Goal: Check status: Check status

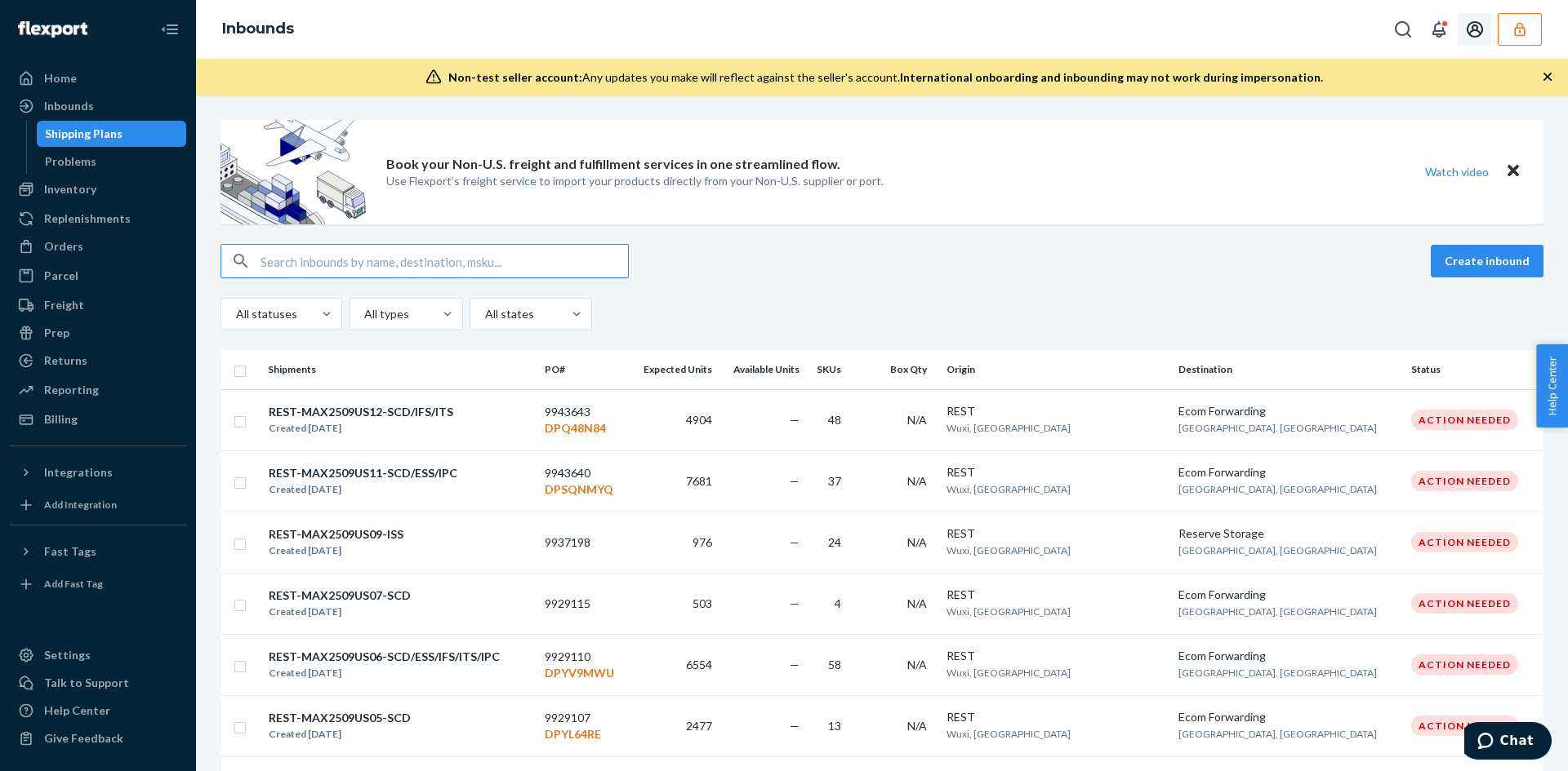
click at [1512, 35] on icon "button" at bounding box center [1520, 30] width 16 height 16
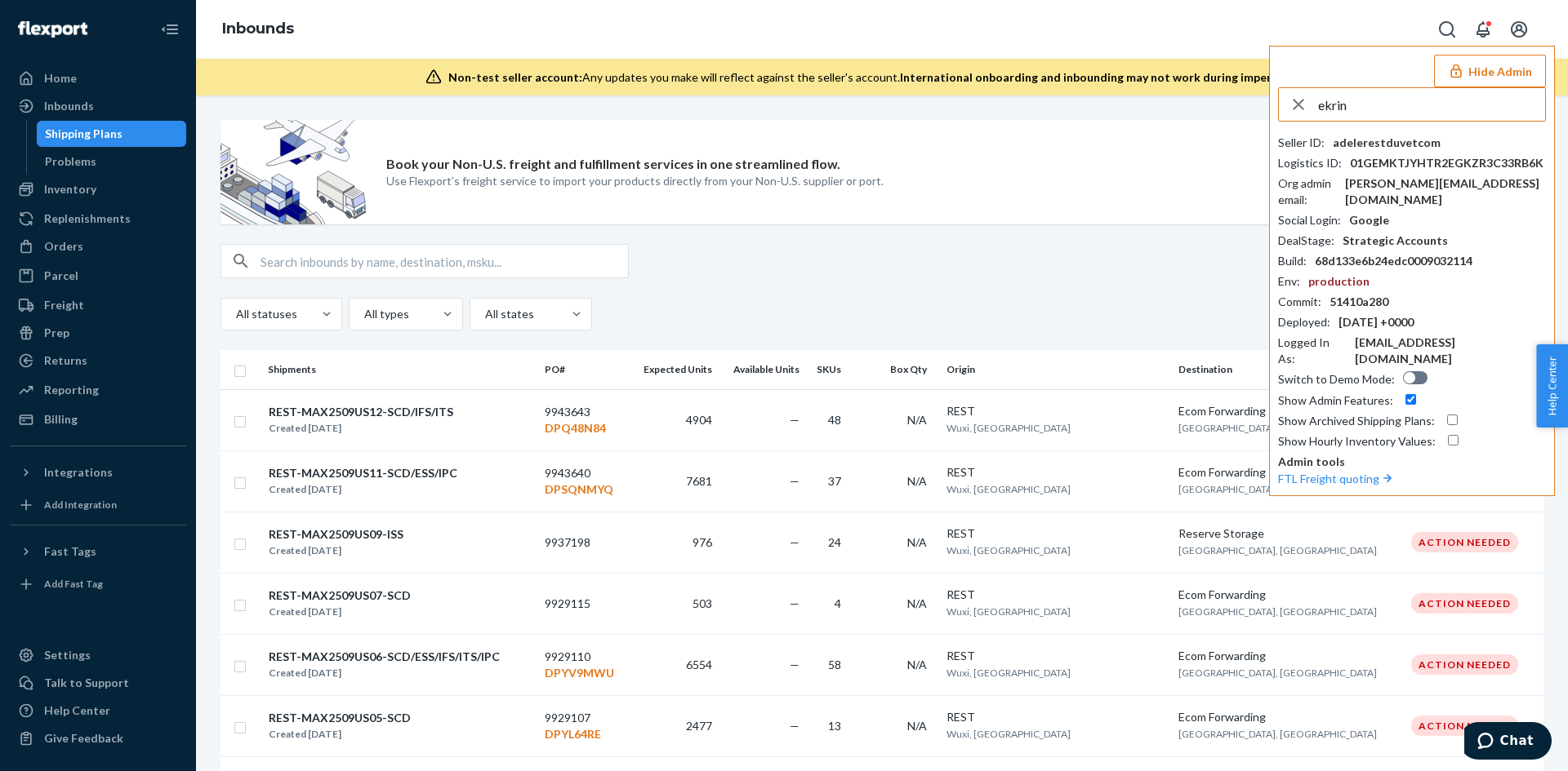
type input "ekrin"
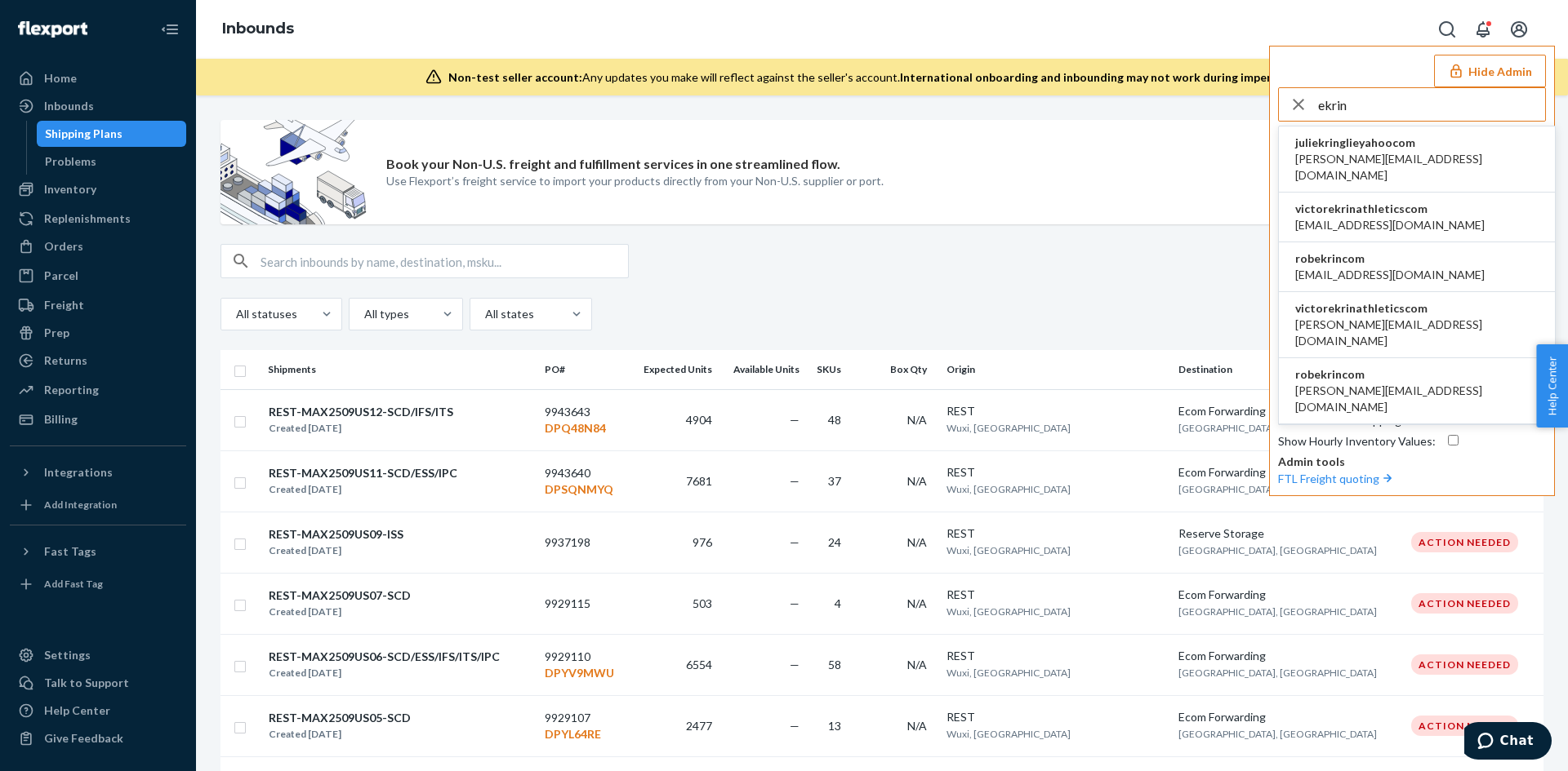
click at [1380, 201] on span "victorekrinathleticscom" at bounding box center [1389, 209] width 189 height 16
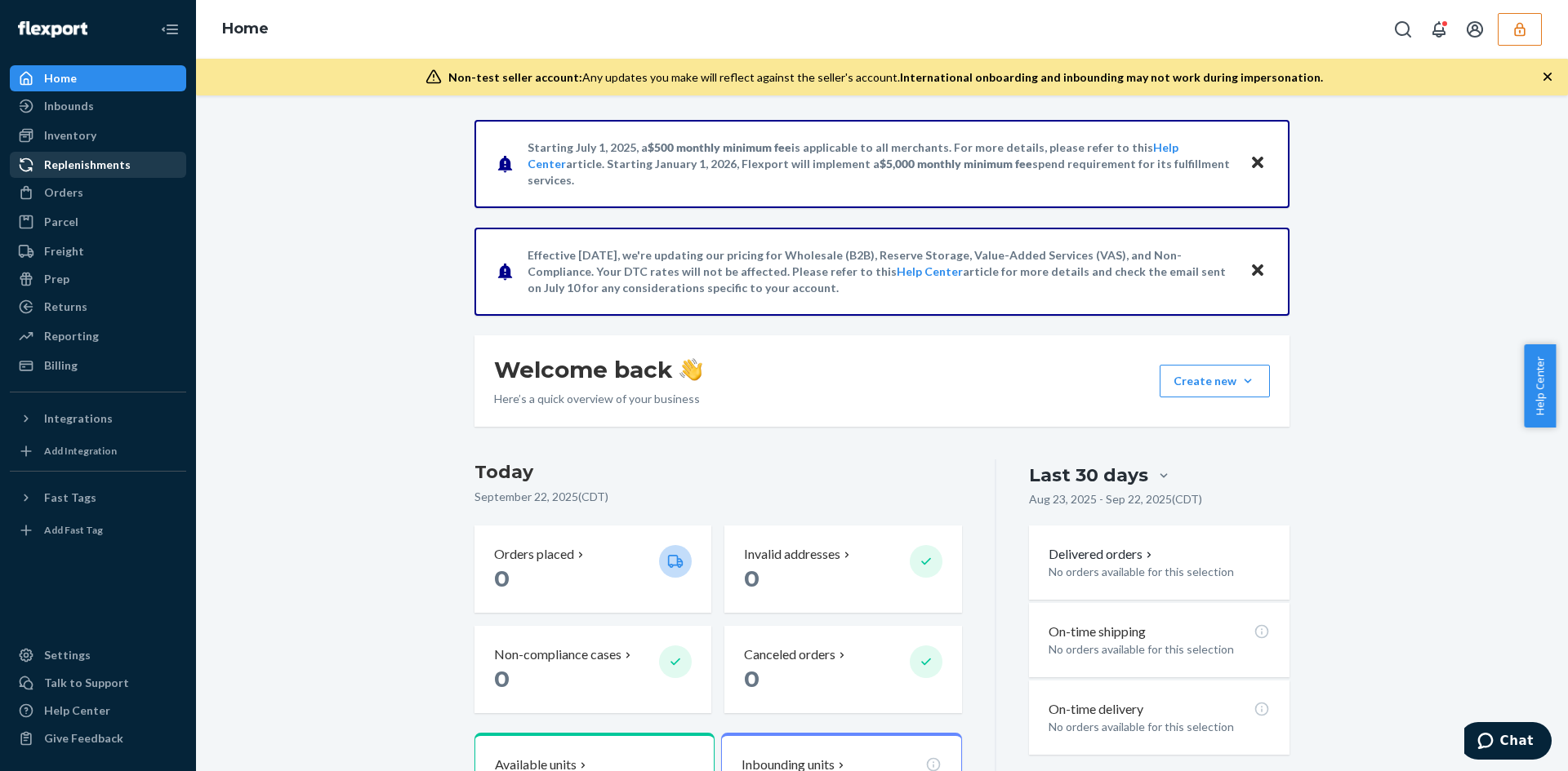
click at [75, 167] on div "Replenishments" at bounding box center [87, 165] width 87 height 16
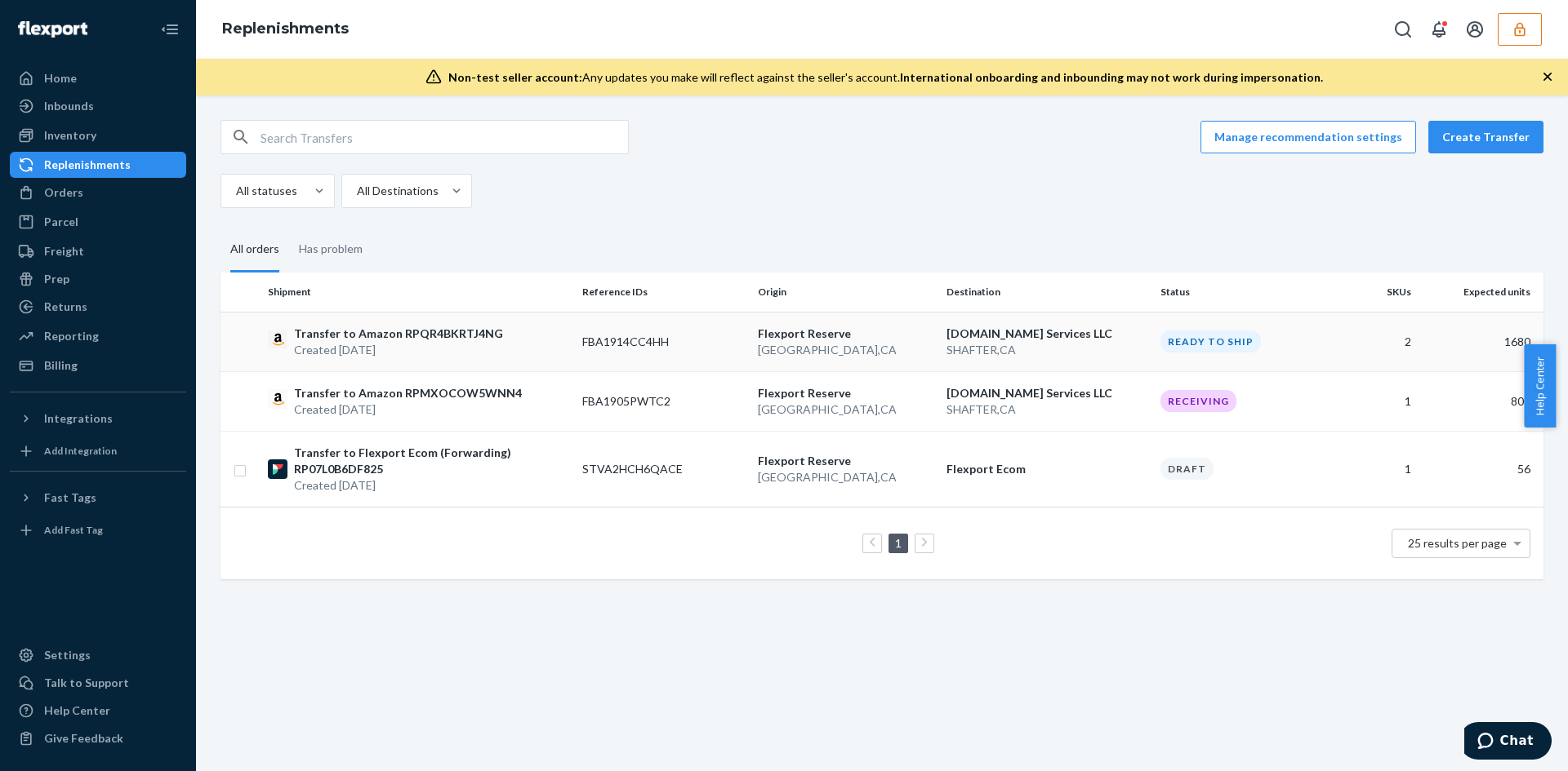
click at [536, 337] on div "Transfer to Amazon RPQR4BKRTJ4NG Created Sep 9, 2025" at bounding box center [419, 342] width 301 height 32
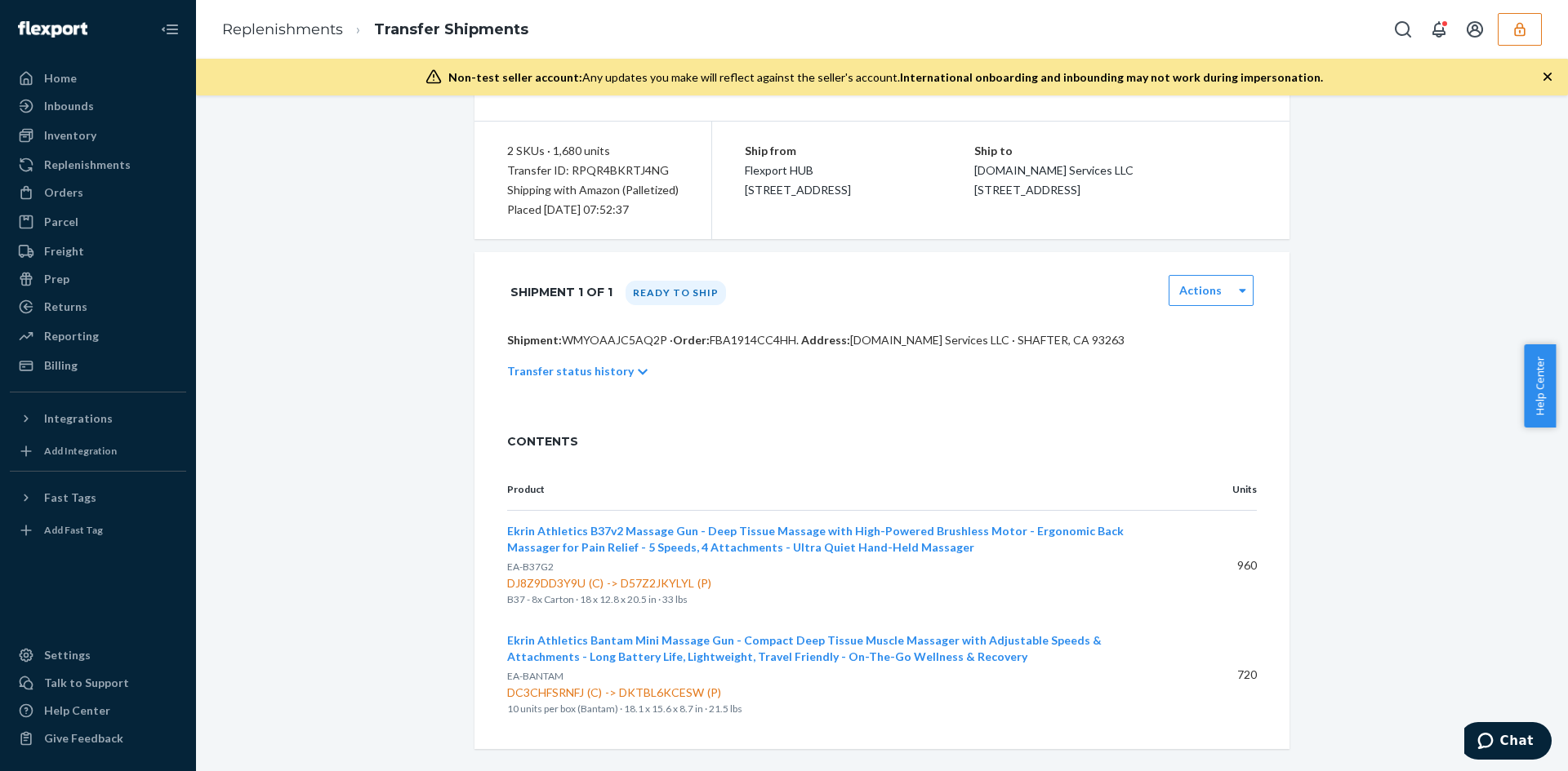
scroll to position [137, 0]
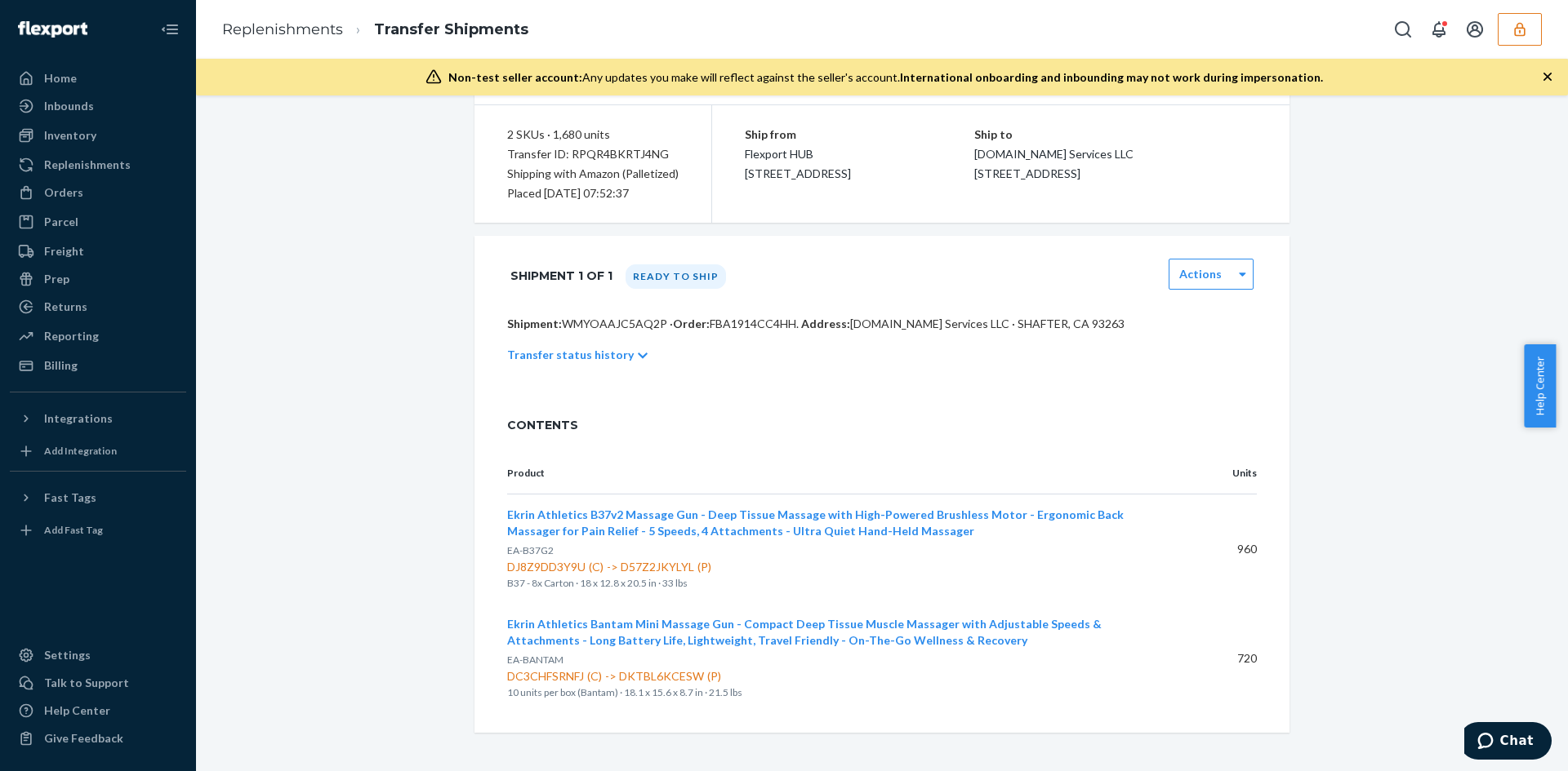
click at [638, 355] on icon at bounding box center [642, 356] width 10 height 5
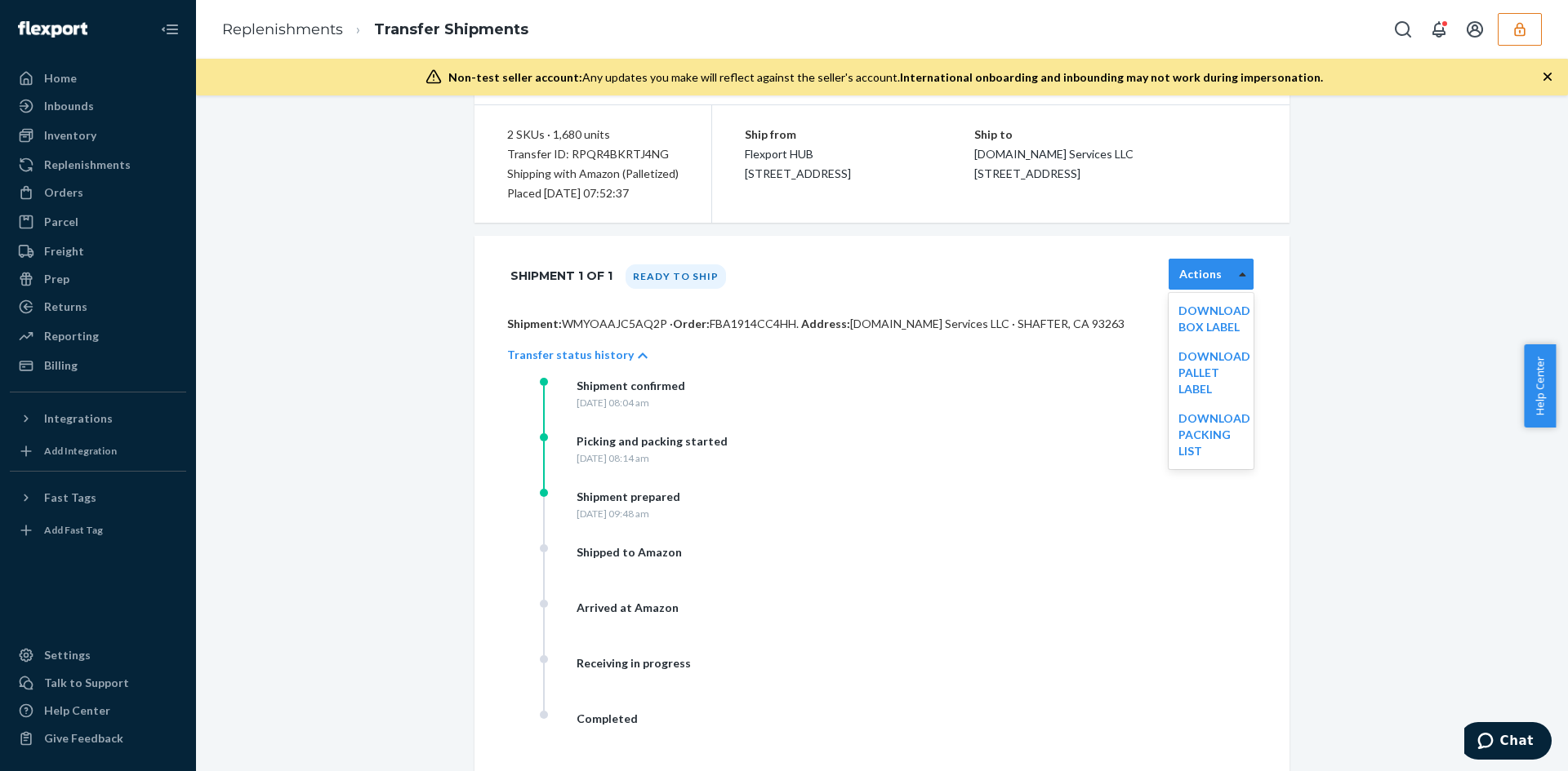
click at [1233, 283] on div at bounding box center [1242, 273] width 21 height 24
click at [1202, 371] on link "Download Pallet Label" at bounding box center [1215, 373] width 72 height 47
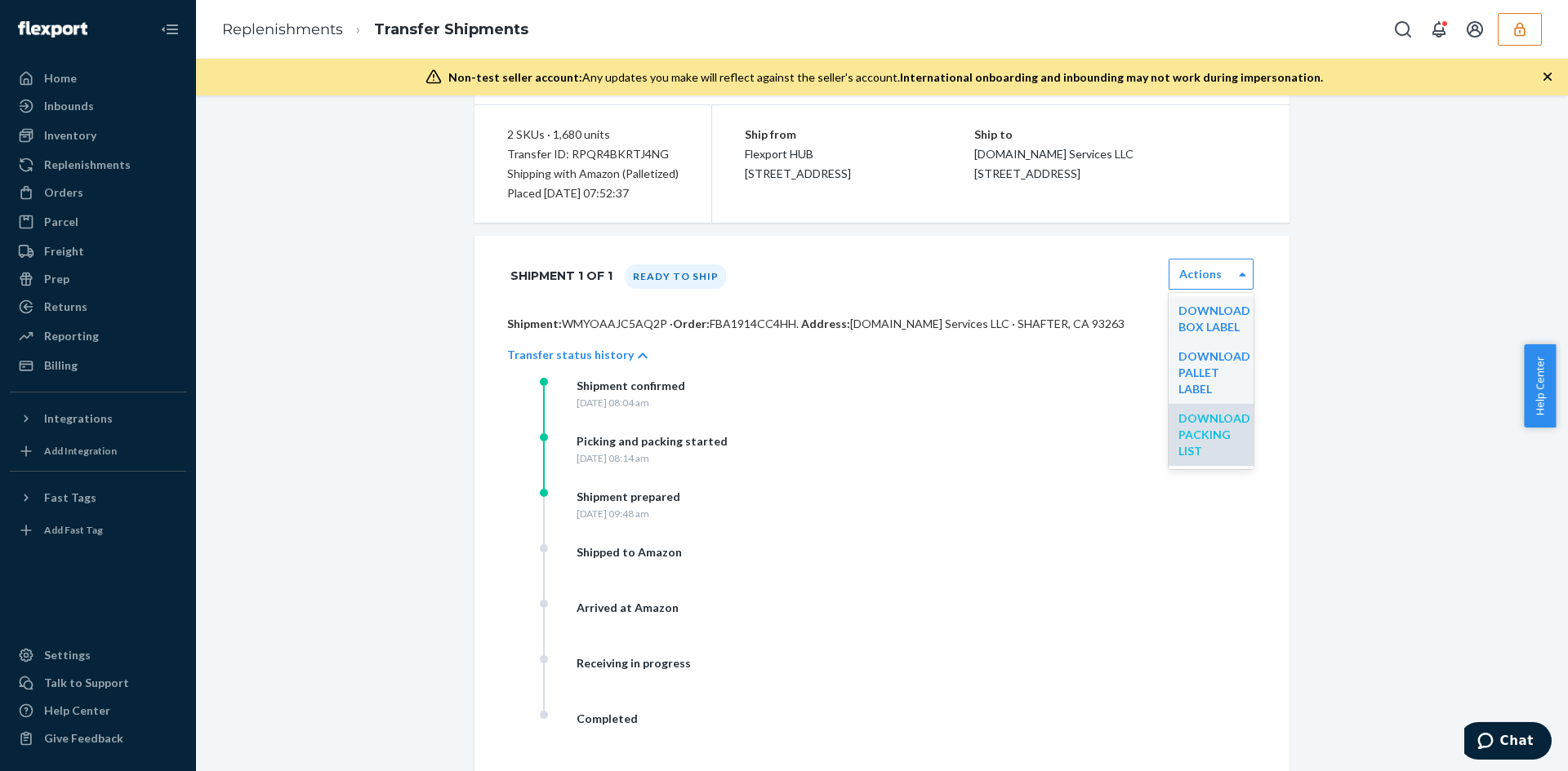
click at [1195, 420] on link "Download Packing List" at bounding box center [1215, 435] width 72 height 47
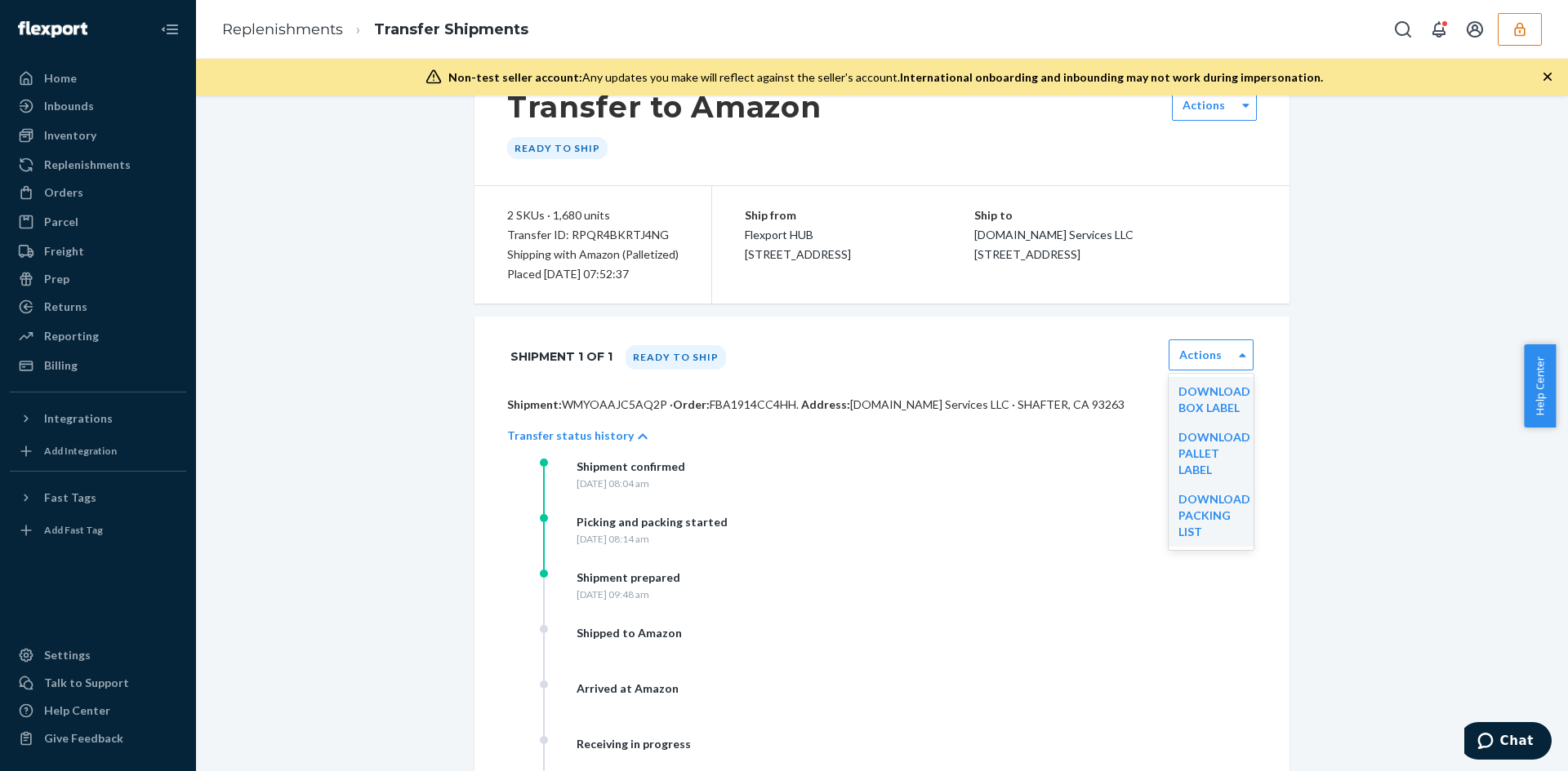
scroll to position [0, 0]
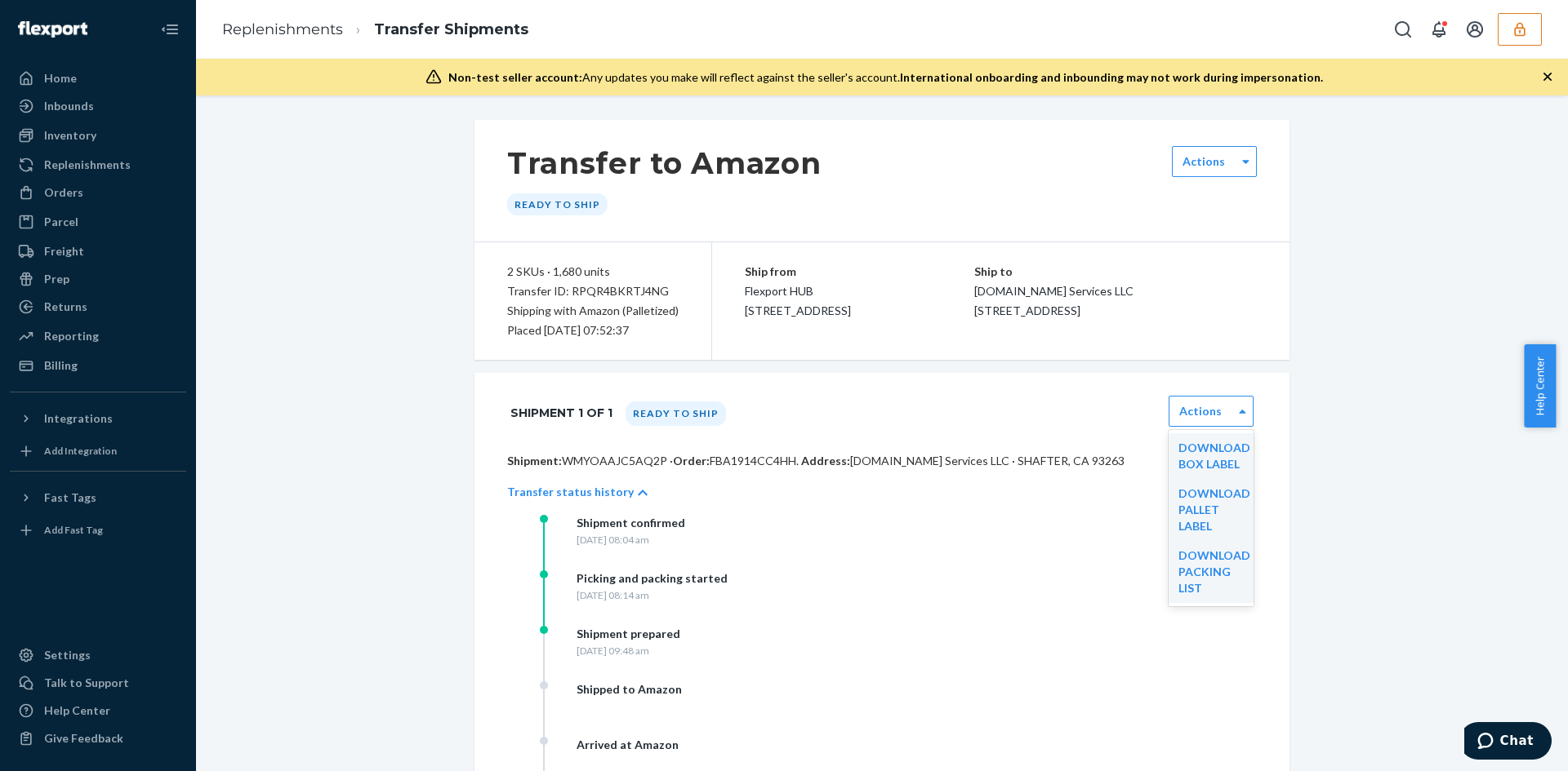
click at [621, 289] on div "Transfer ID: RPQR4BKRTJ4NG" at bounding box center [592, 291] width 171 height 20
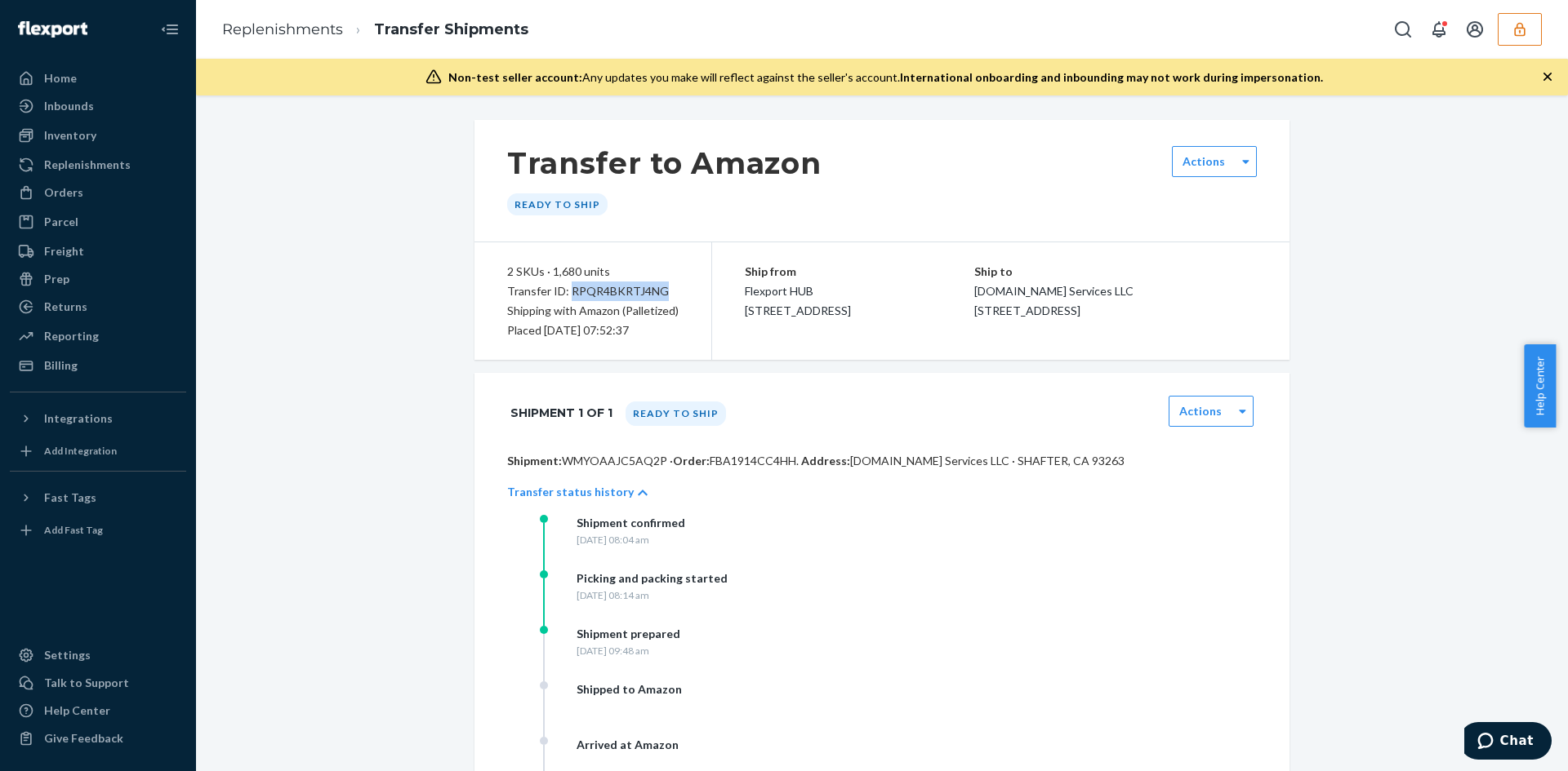
click at [621, 289] on div "Transfer ID: RPQR4BKRTJ4NG" at bounding box center [592, 291] width 171 height 20
copy div "RPQR4BKRTJ4NG"
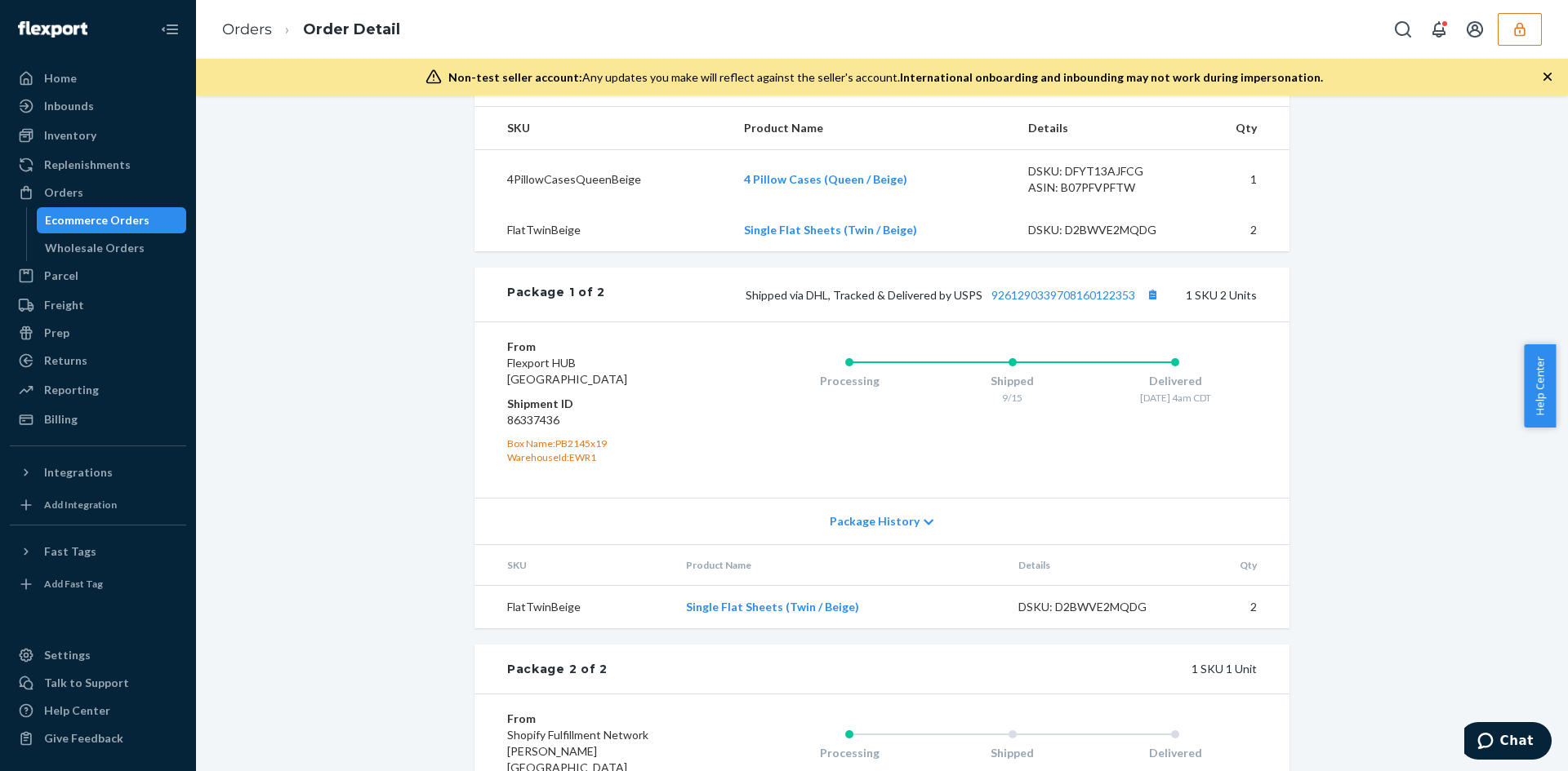
scroll to position [835, 0]
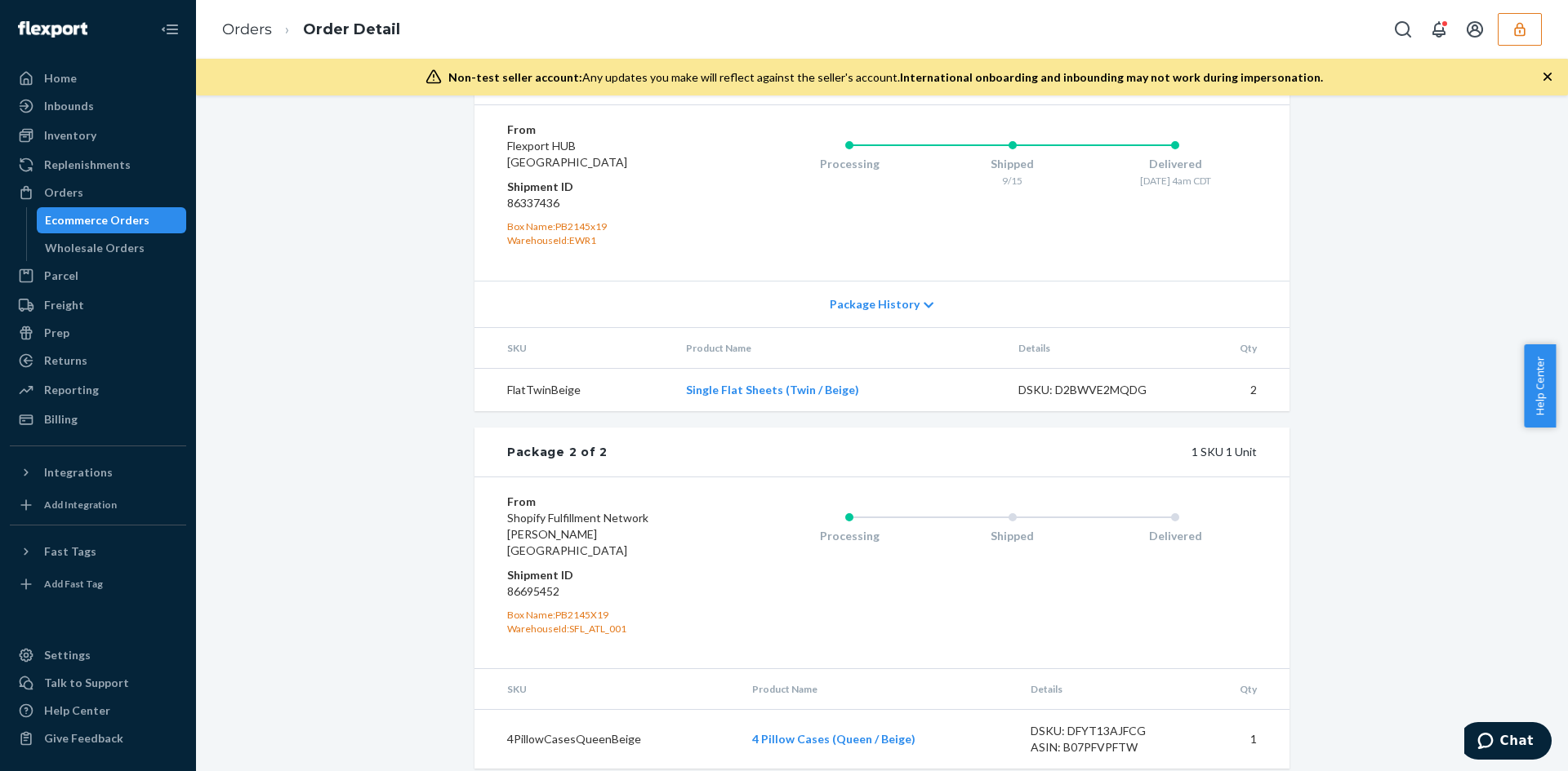
click at [518, 584] on dd "86695452" at bounding box center [605, 592] width 196 height 16
copy dd "86695452"
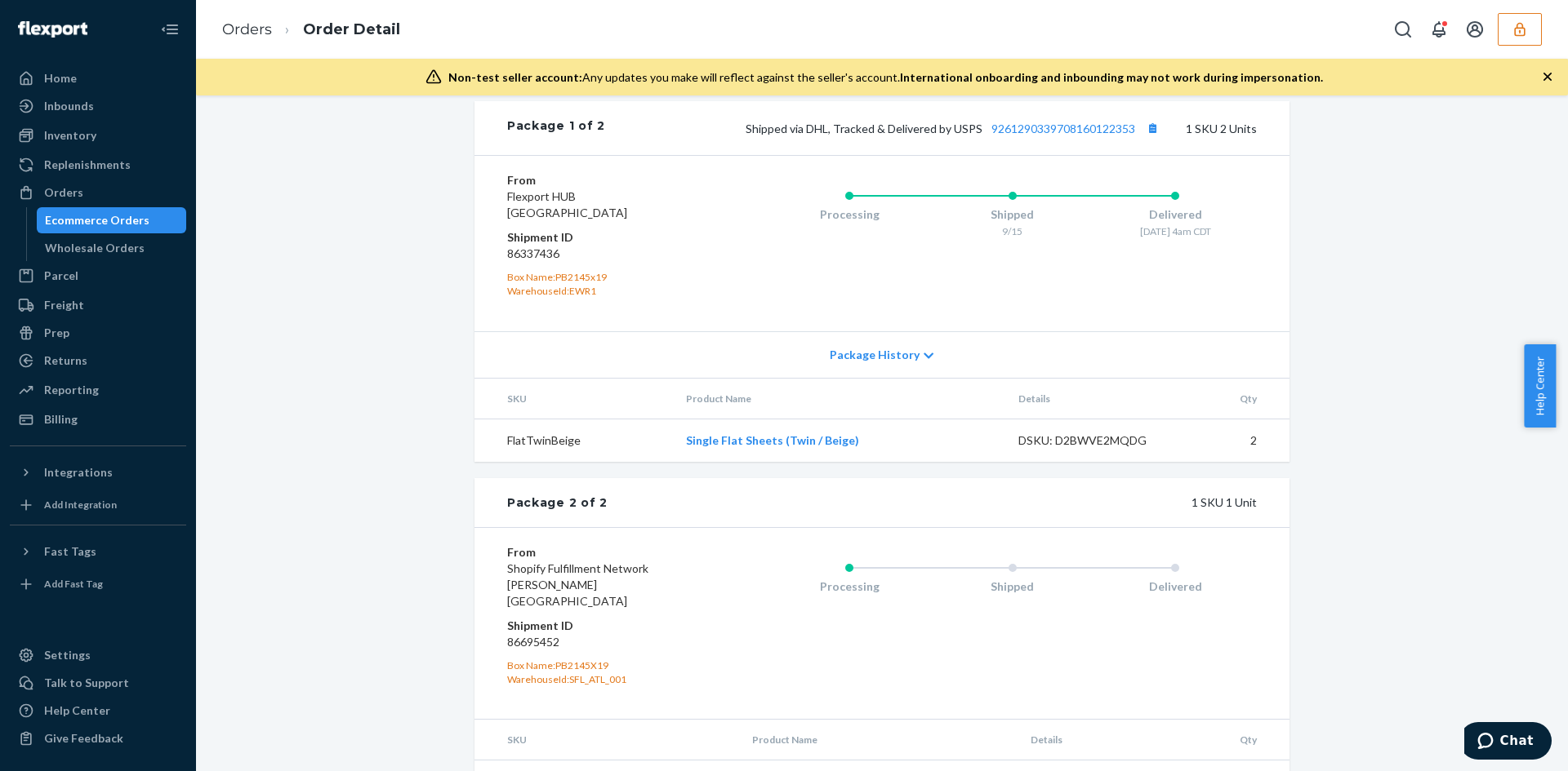
scroll to position [835, 0]
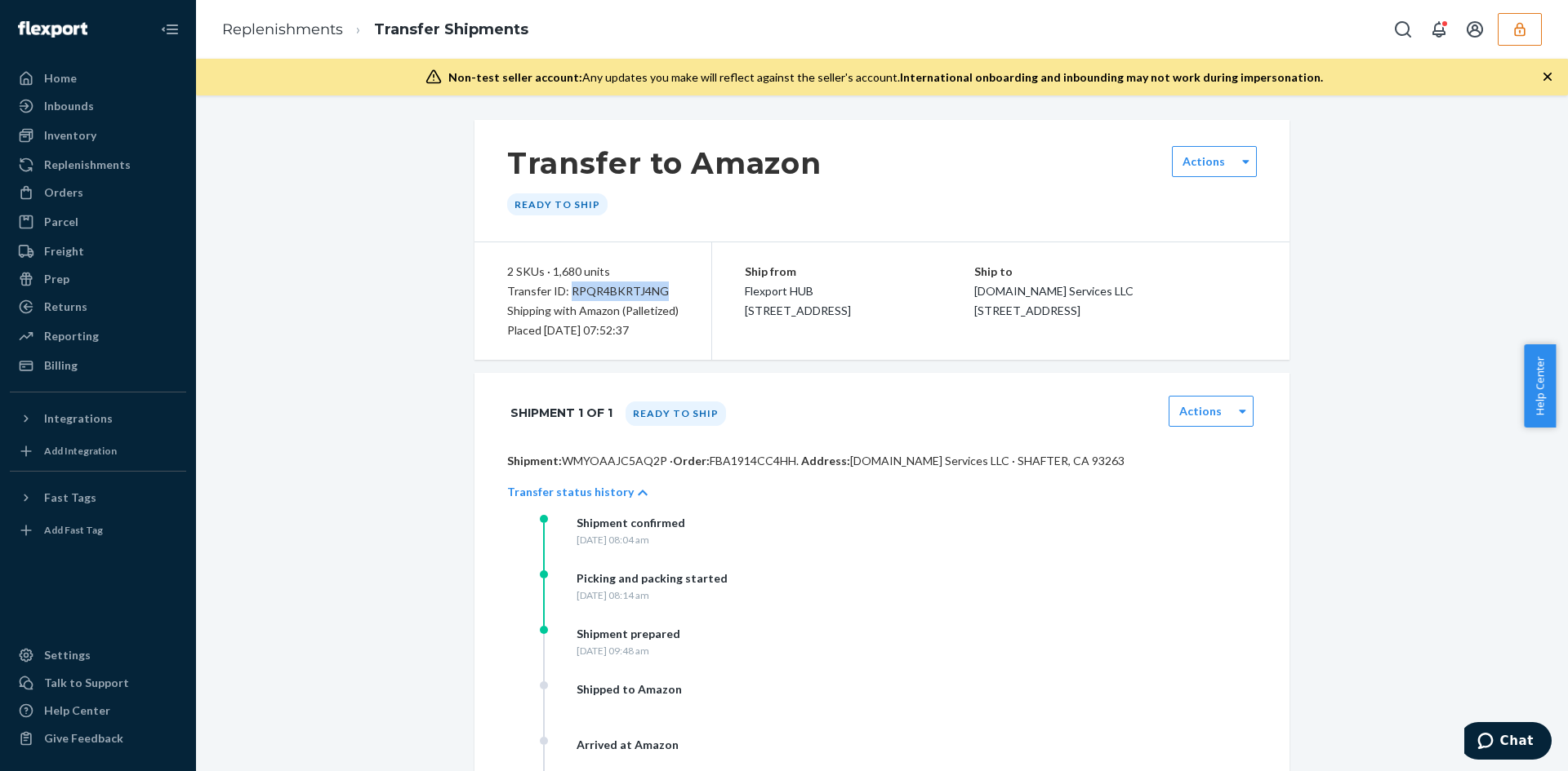
click at [1510, 35] on button "button" at bounding box center [1520, 30] width 44 height 32
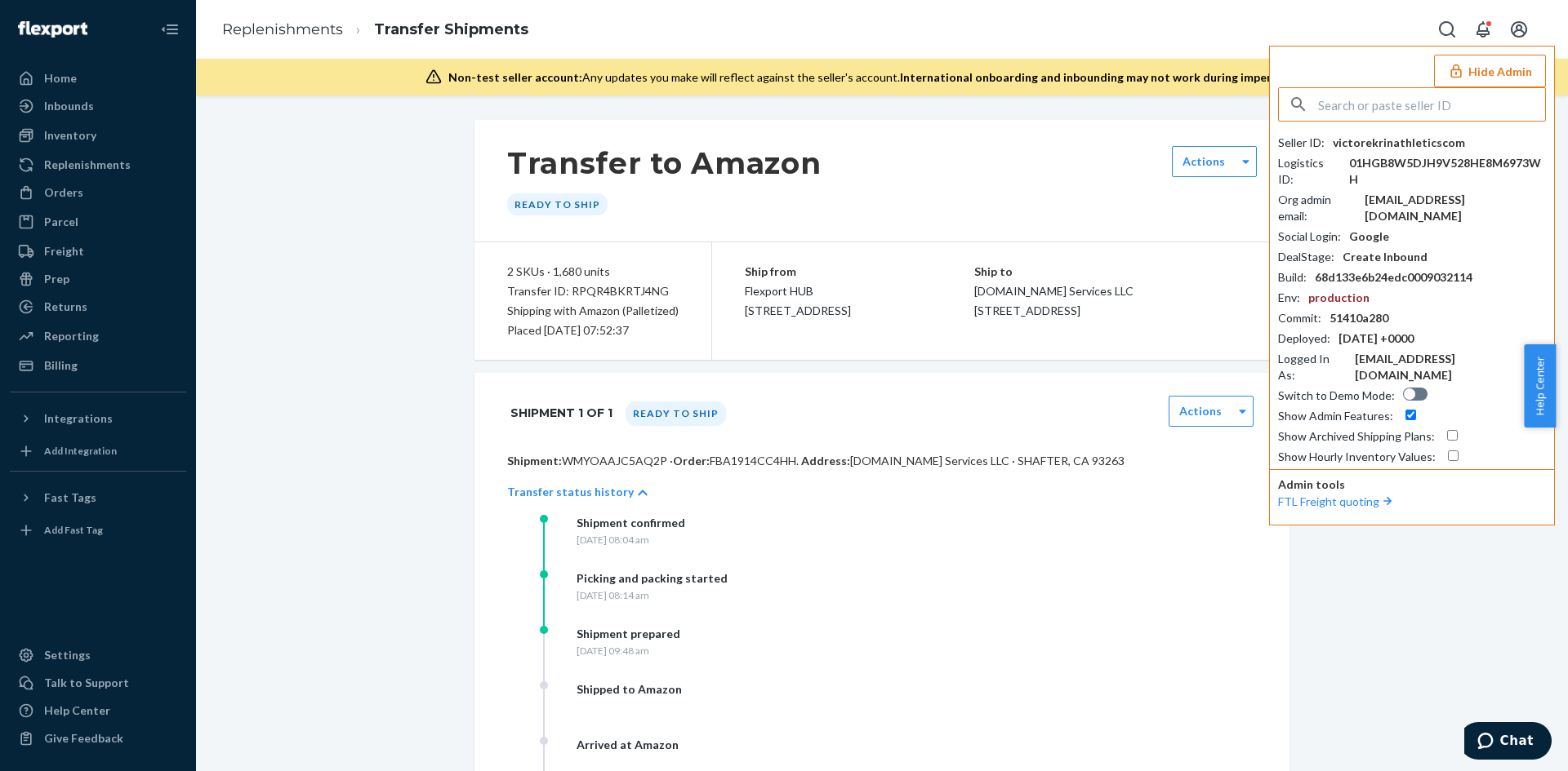
click at [1445, 112] on input "text" at bounding box center [1432, 104] width 227 height 32
type input "cdgodsallgmailcom"
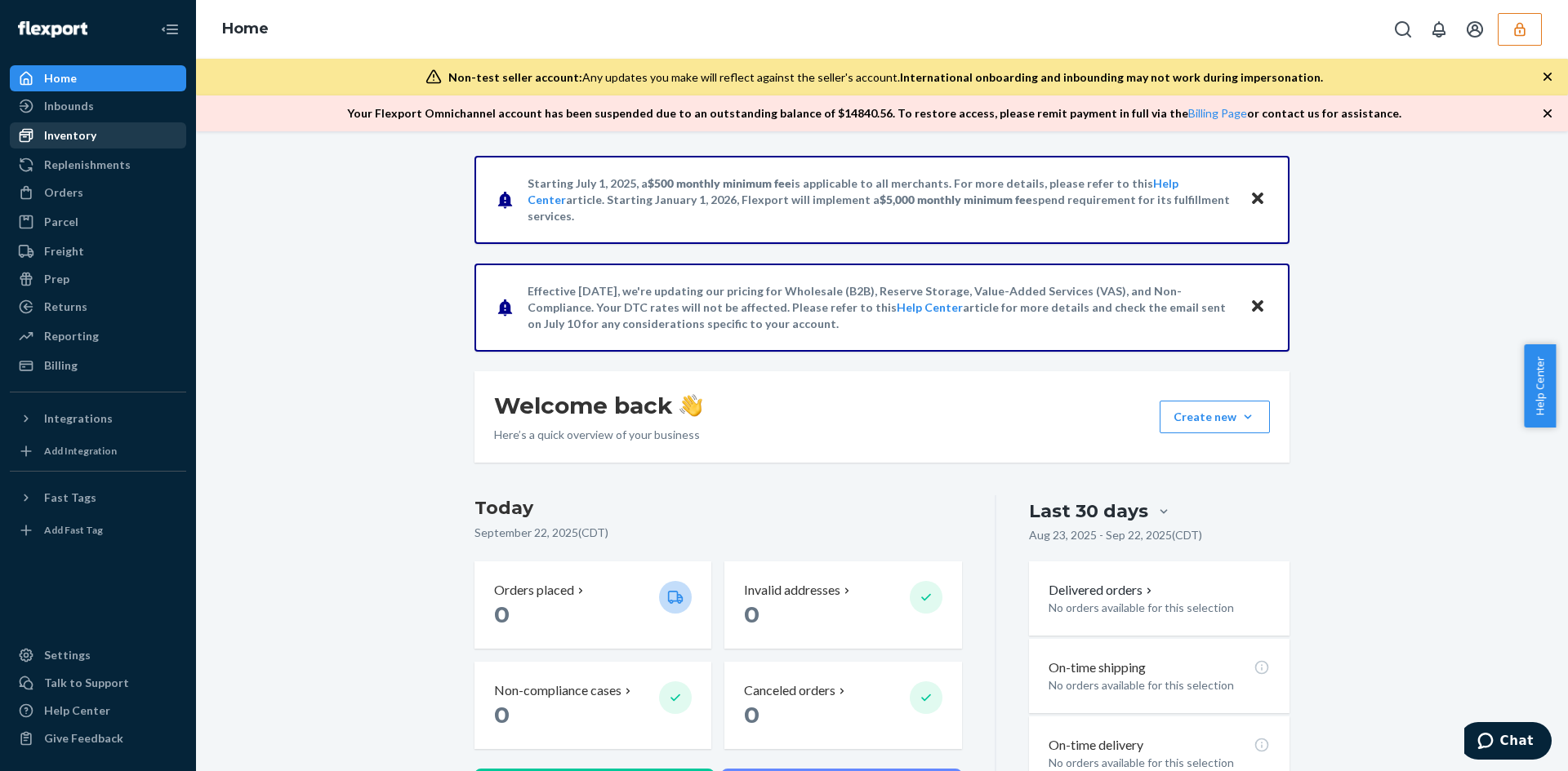
click at [84, 134] on div "Inventory" at bounding box center [70, 135] width 52 height 16
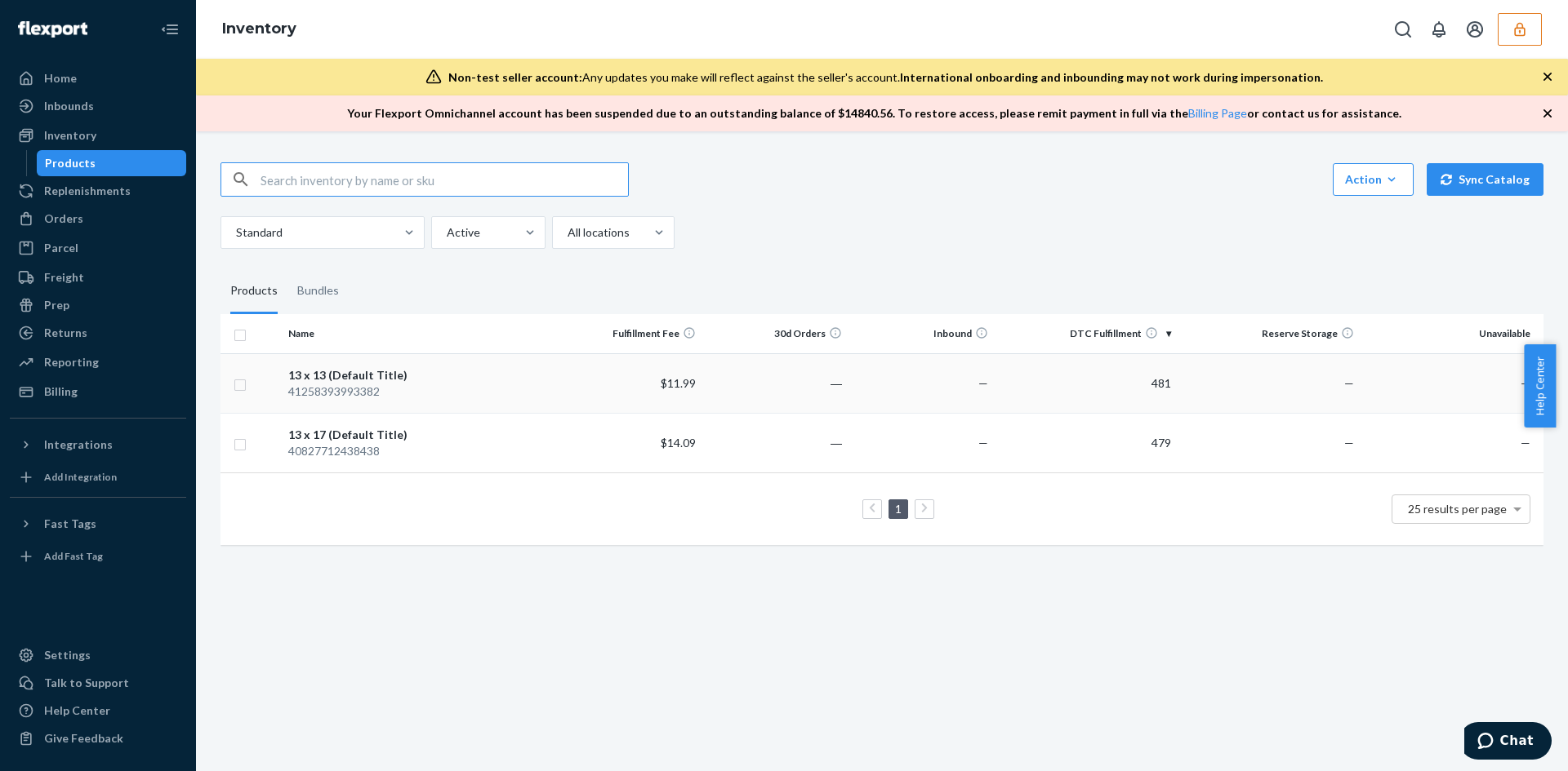
click at [1115, 385] on td "481" at bounding box center [1086, 383] width 183 height 59
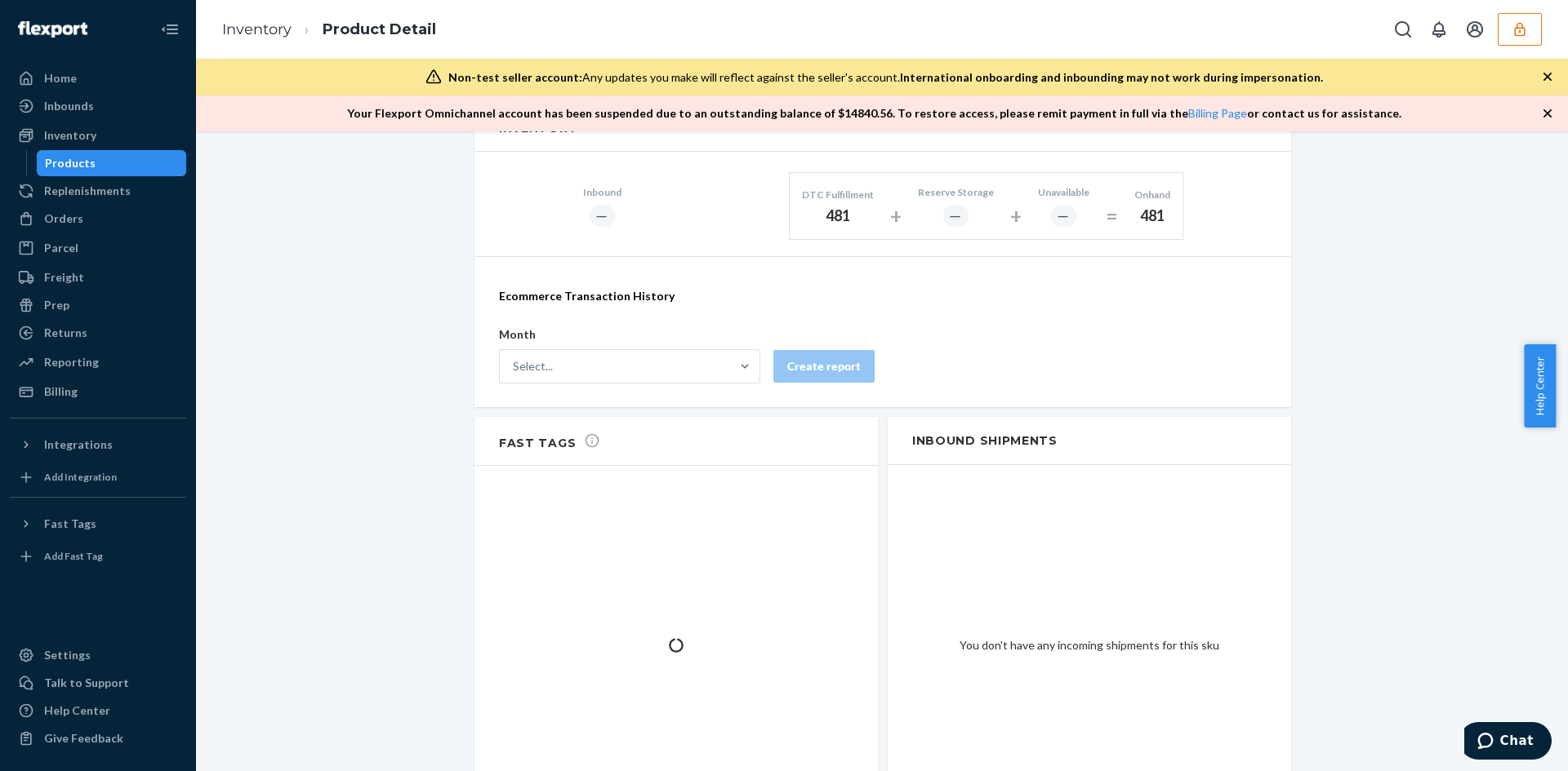
scroll to position [1066, 0]
